Goal: Information Seeking & Learning: Learn about a topic

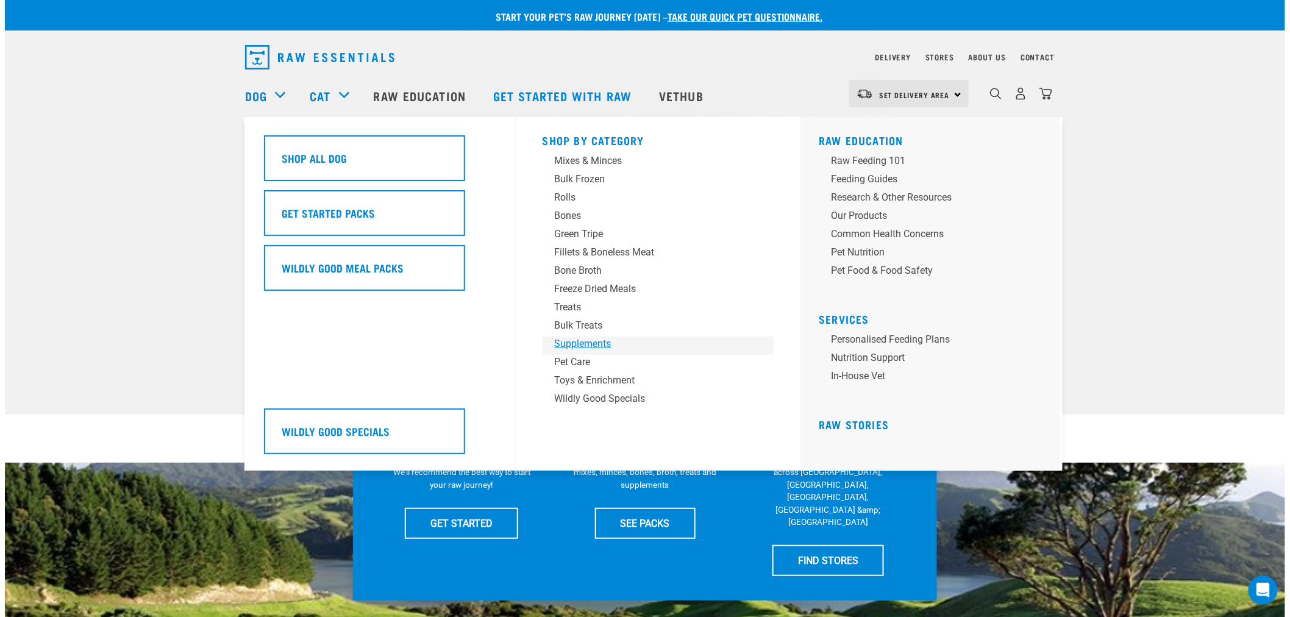
click at [571, 344] on div "Supplements" at bounding box center [650, 343] width 190 height 15
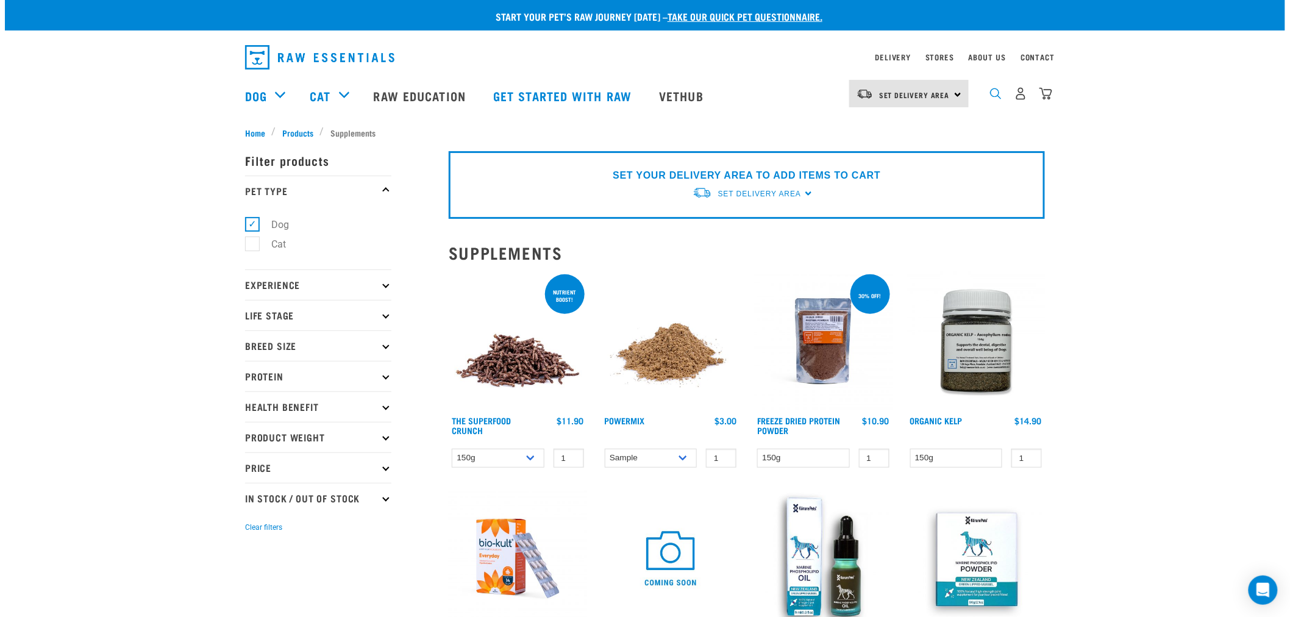
click at [995, 94] on img "dropdown navigation" at bounding box center [996, 94] width 12 height 12
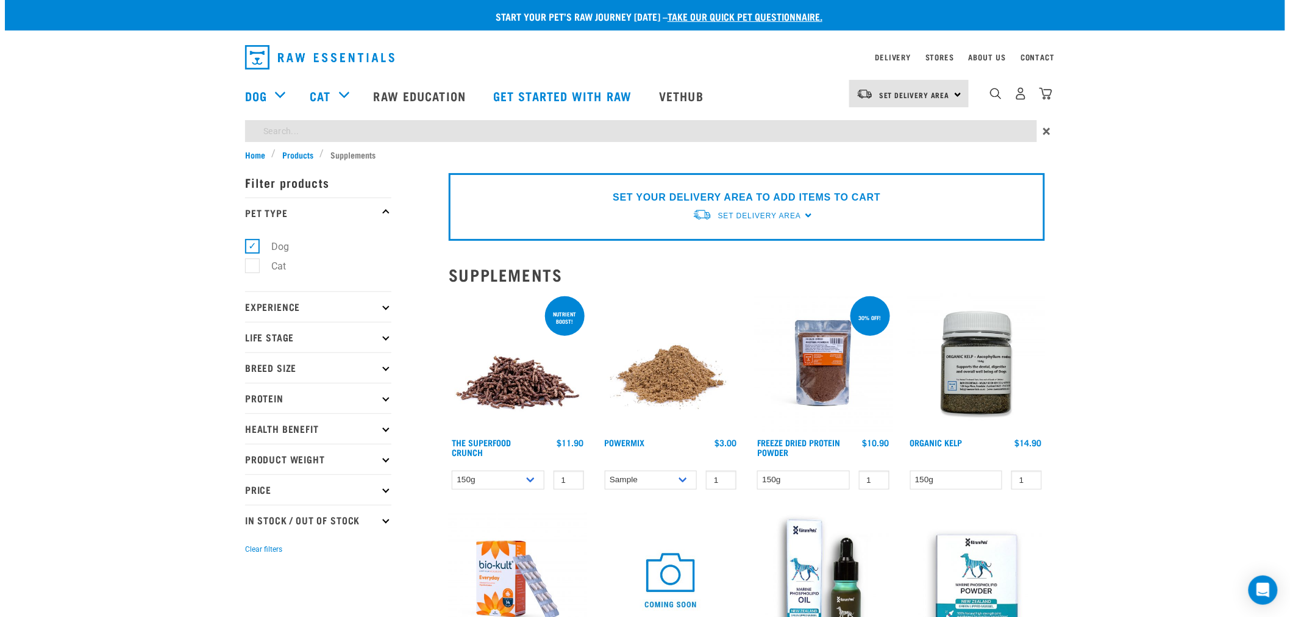
click at [936, 130] on div "Start your pet’s raw journey [DATE] – take our quick pet questionnaire. Deliver…" at bounding box center [645, 608] width 1280 height 1217
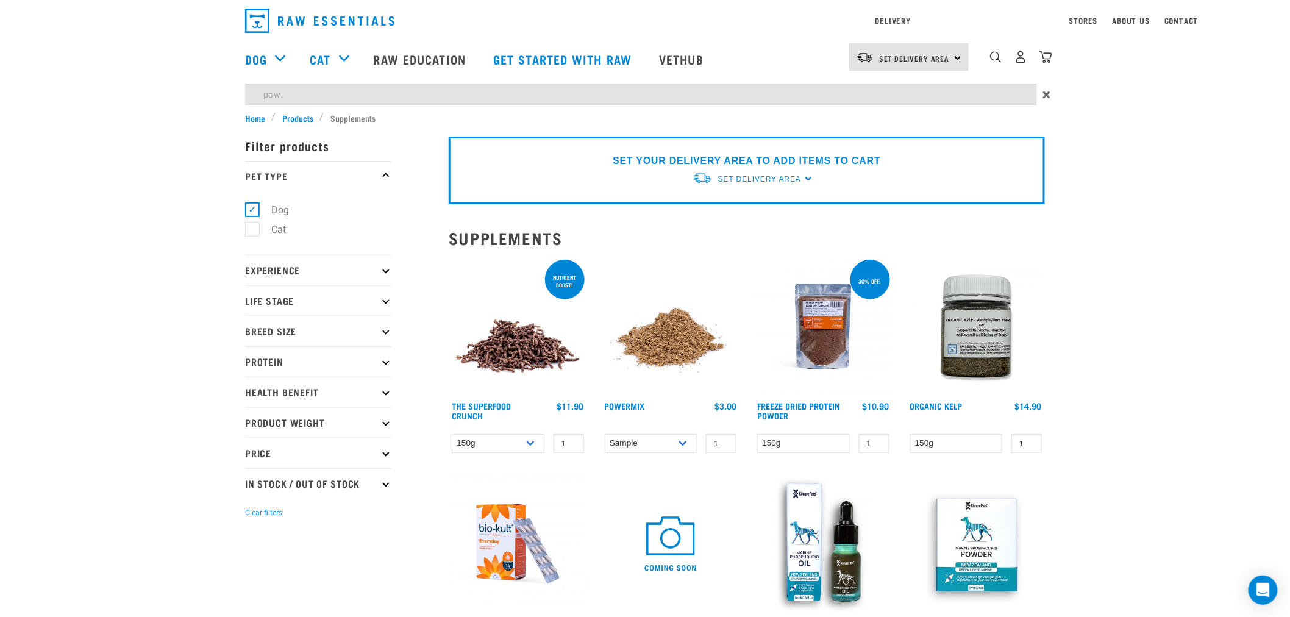
type input "paw"
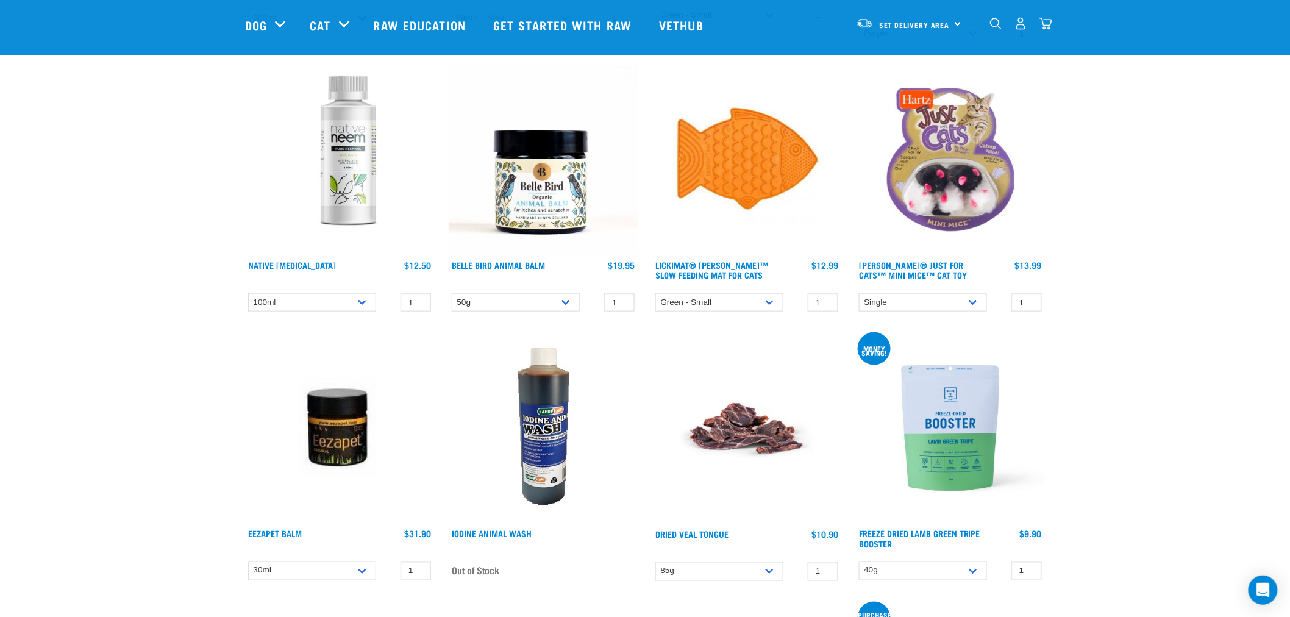
scroll to position [338, 0]
